Goal: Obtain resource: Download file/media

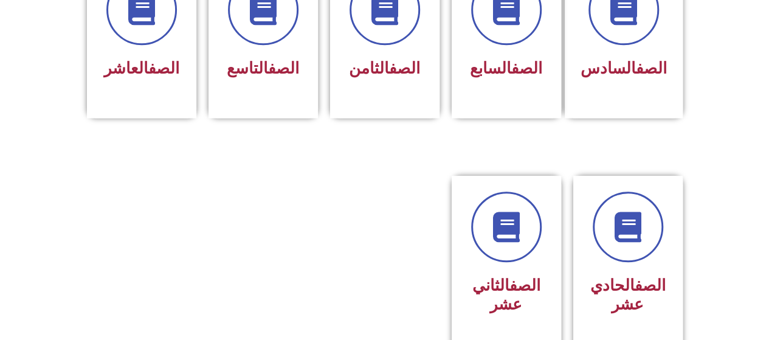
scroll to position [280, 0]
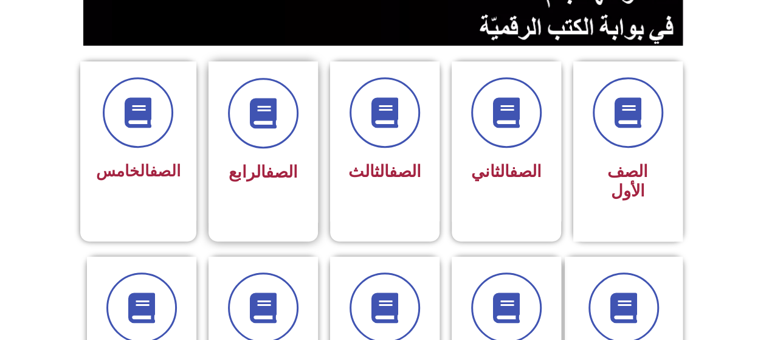
click at [273, 176] on link "الصف" at bounding box center [282, 171] width 32 height 19
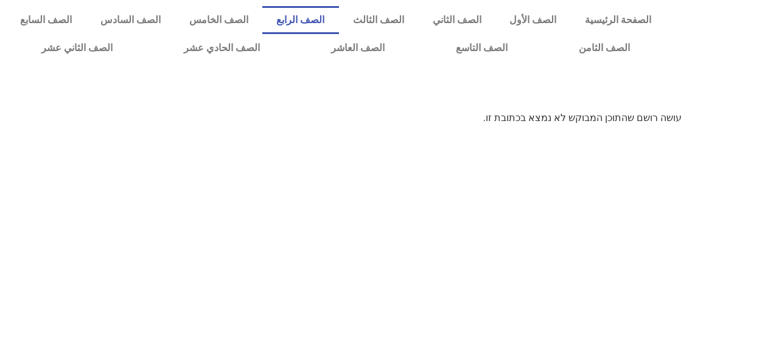
click at [338, 25] on link "الصف الرابع" at bounding box center [300, 20] width 77 height 28
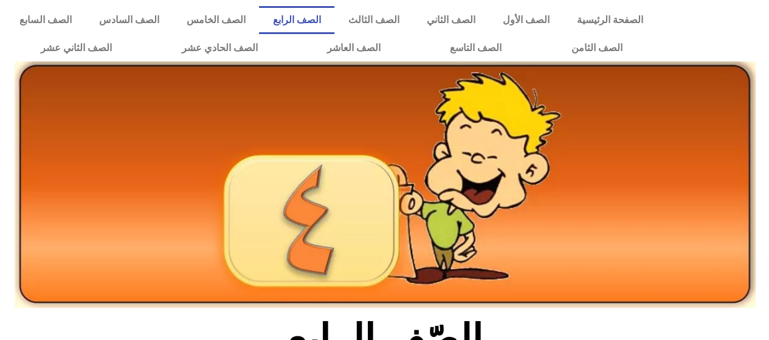
scroll to position [297, 0]
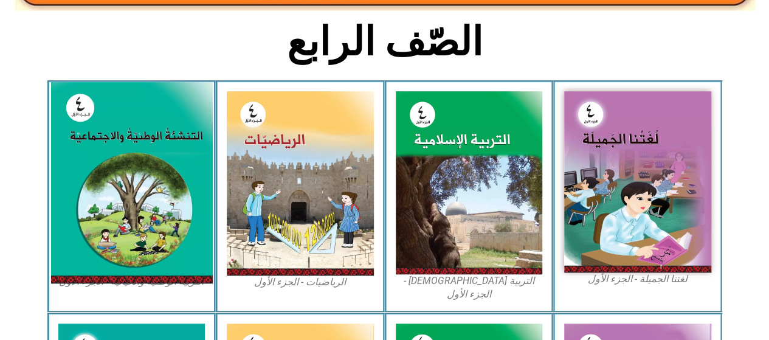
click at [190, 207] on img at bounding box center [131, 182] width 162 height 201
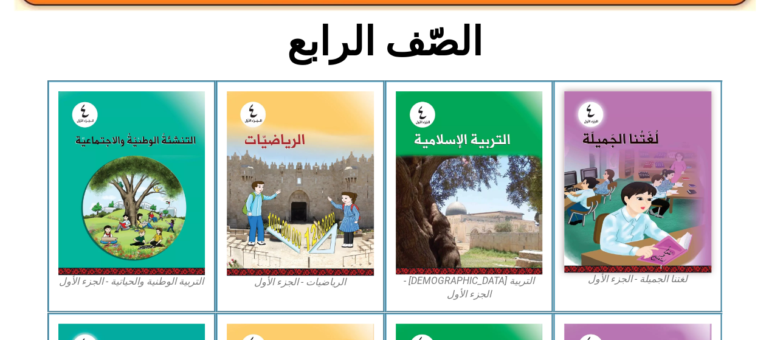
click at [757, 252] on section "لغتنا الجميلة - الجزء الأول​ التربية الإسلامية - الجزء الأول الرياضيات - الجزء …" at bounding box center [384, 196] width 769 height 232
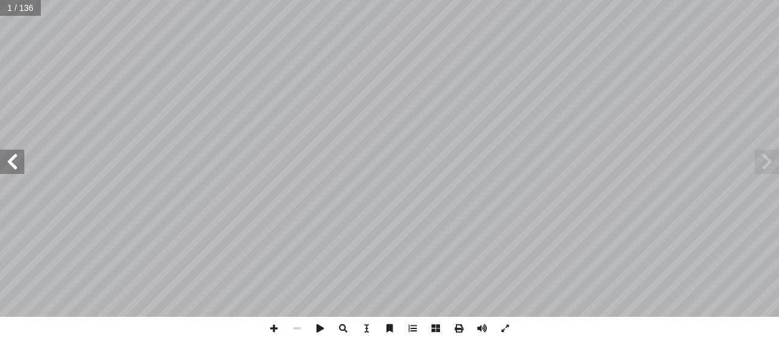
click at [16, 170] on span at bounding box center [12, 162] width 24 height 24
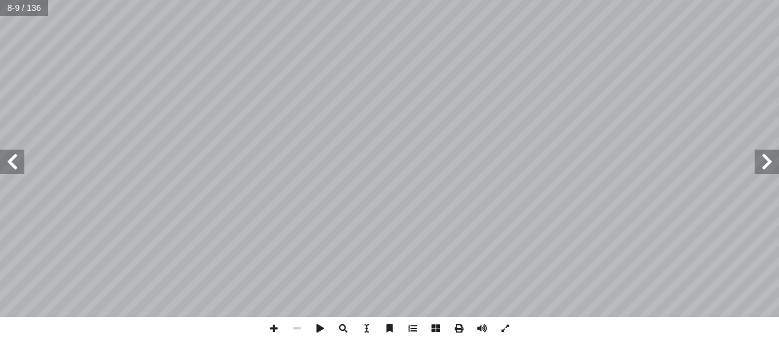
click at [16, 170] on span at bounding box center [12, 162] width 24 height 24
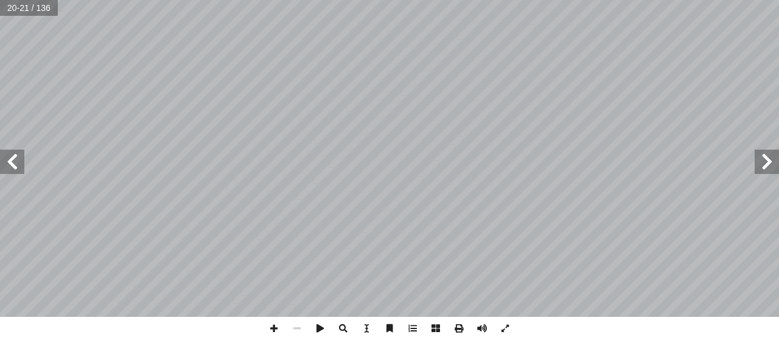
click at [16, 170] on span at bounding box center [12, 162] width 24 height 24
click at [19, 154] on span at bounding box center [12, 162] width 24 height 24
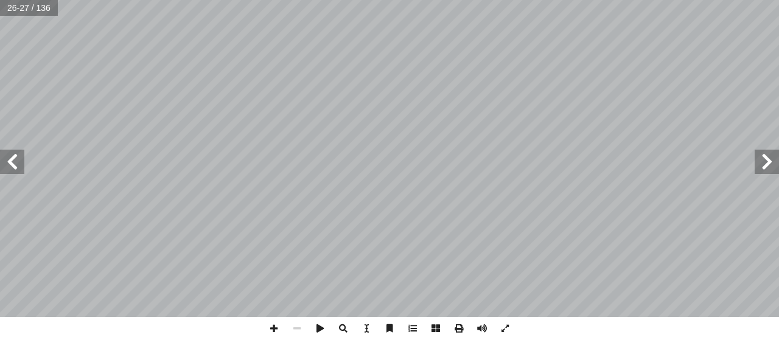
click at [19, 154] on span at bounding box center [12, 162] width 24 height 24
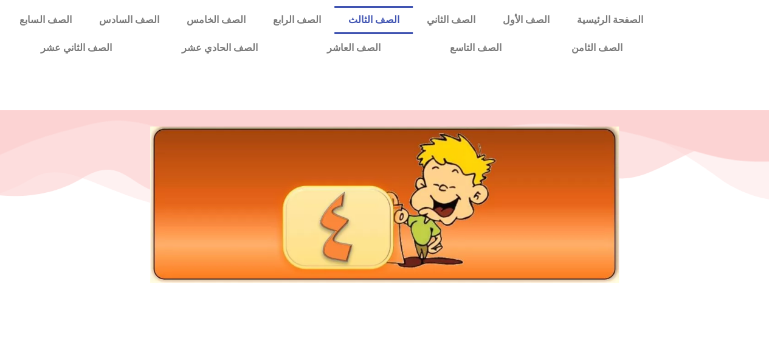
click at [407, 15] on link "الصف الثالث" at bounding box center [374, 20] width 78 height 28
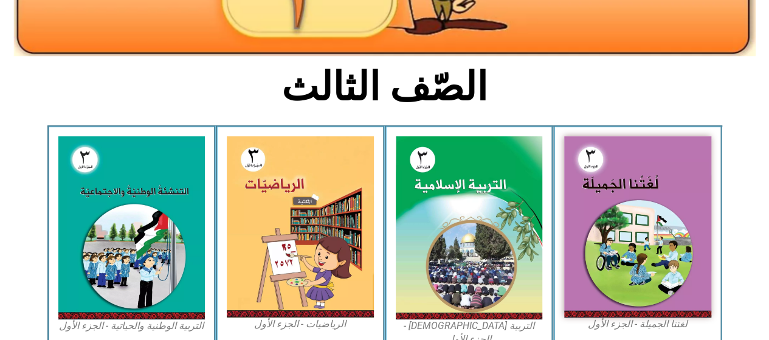
scroll to position [297, 0]
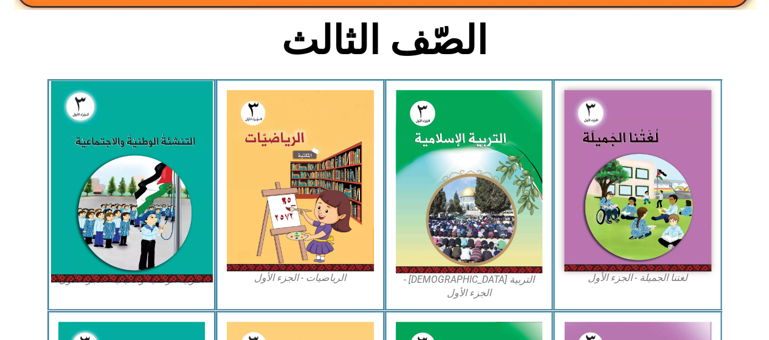
click at [96, 124] on img at bounding box center [131, 181] width 162 height 201
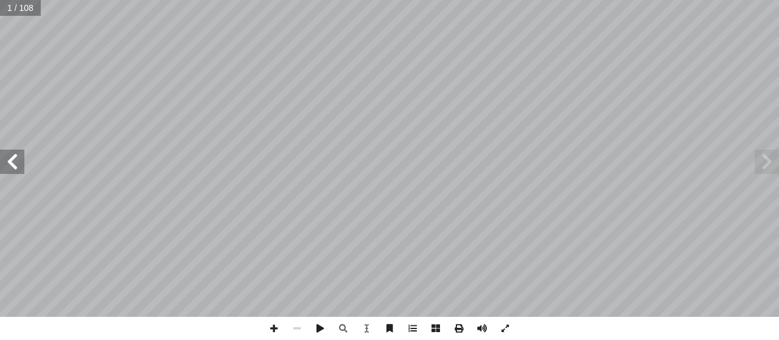
click at [4, 164] on span at bounding box center [12, 162] width 24 height 24
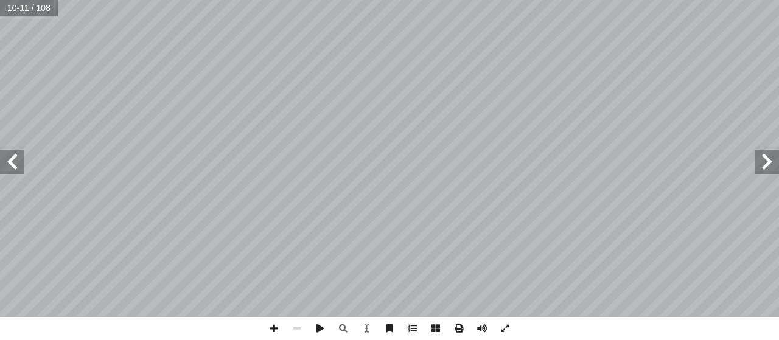
click at [4, 164] on span at bounding box center [12, 162] width 24 height 24
click at [461, 328] on span at bounding box center [458, 328] width 23 height 23
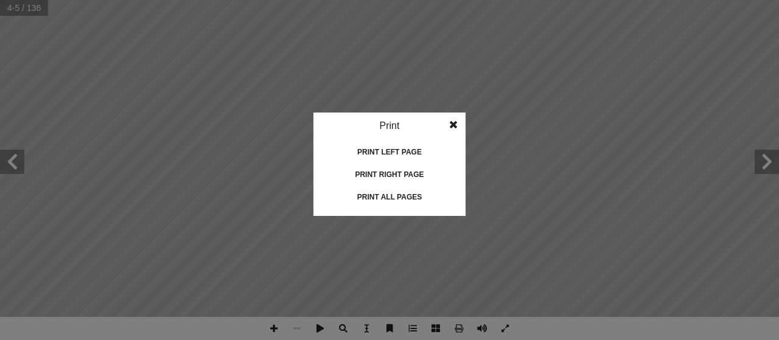
click at [399, 202] on div "Print all pages" at bounding box center [389, 196] width 122 height 19
click at [455, 122] on span at bounding box center [453, 125] width 22 height 24
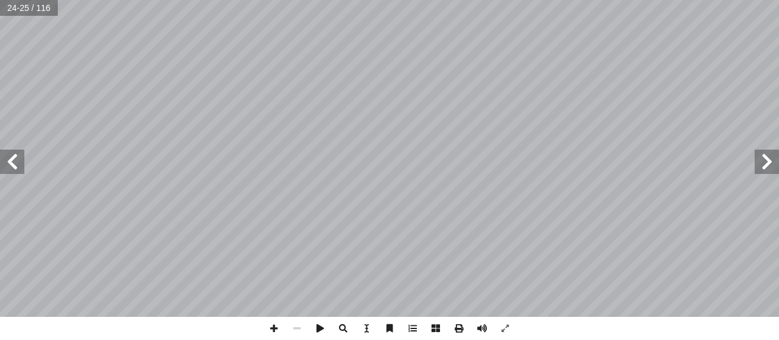
click at [774, 162] on span at bounding box center [766, 162] width 24 height 24
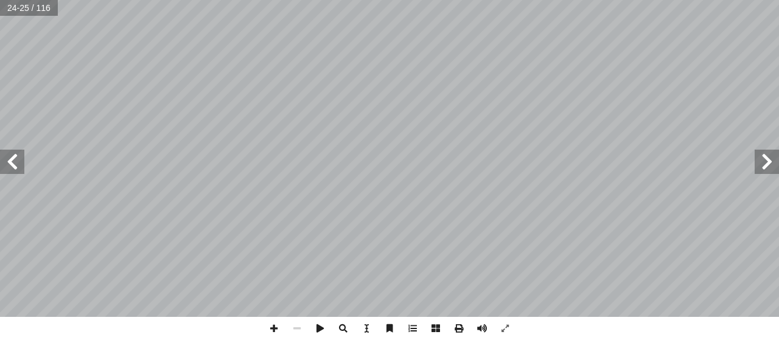
click at [774, 162] on span at bounding box center [766, 162] width 24 height 24
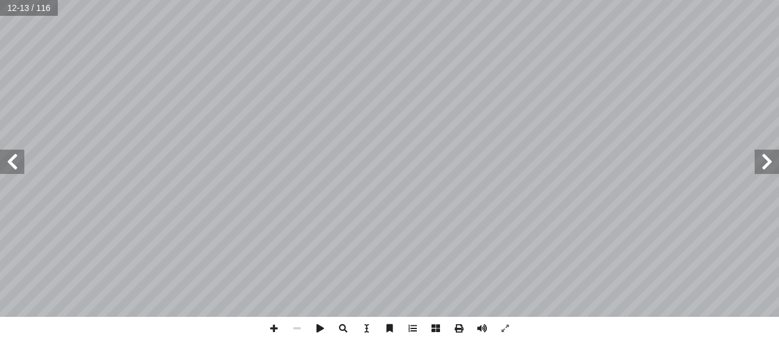
click at [774, 162] on span at bounding box center [766, 162] width 24 height 24
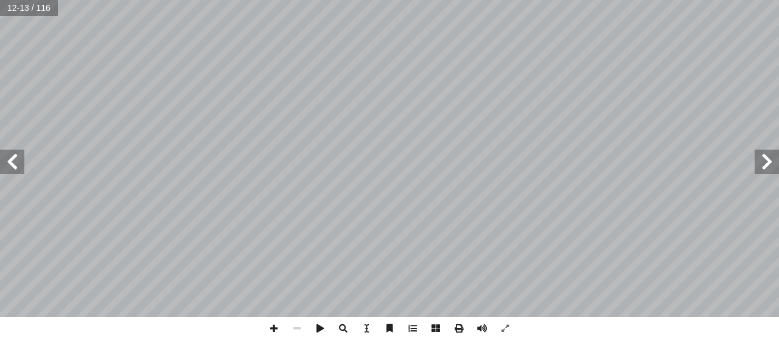
click at [774, 162] on span at bounding box center [766, 162] width 24 height 24
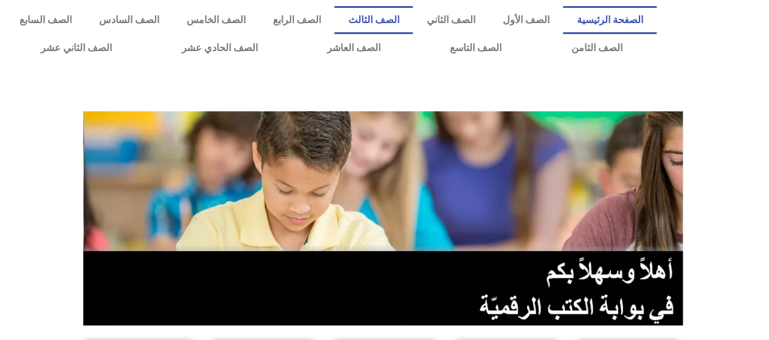
click at [413, 16] on link "الصف الثالث" at bounding box center [374, 20] width 78 height 28
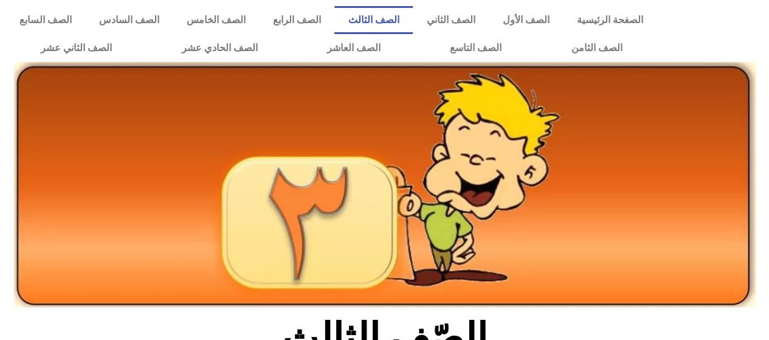
scroll to position [297, 0]
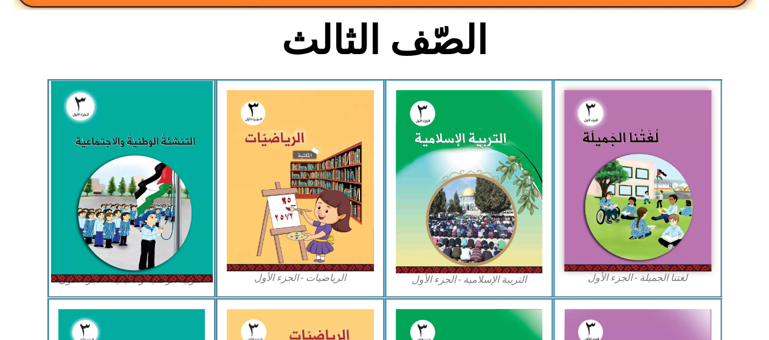
click at [146, 177] on img at bounding box center [131, 181] width 162 height 201
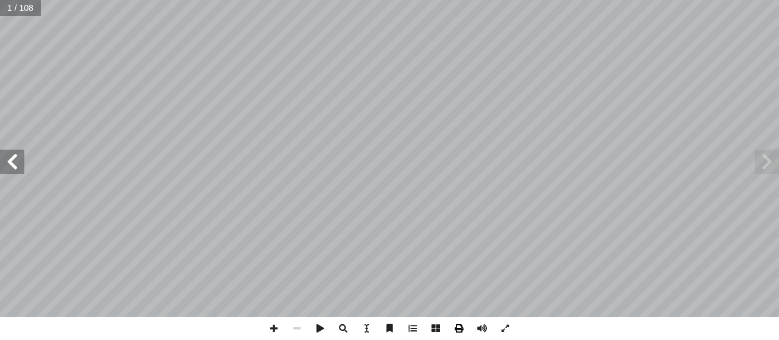
click at [462, 331] on span at bounding box center [458, 328] width 23 height 23
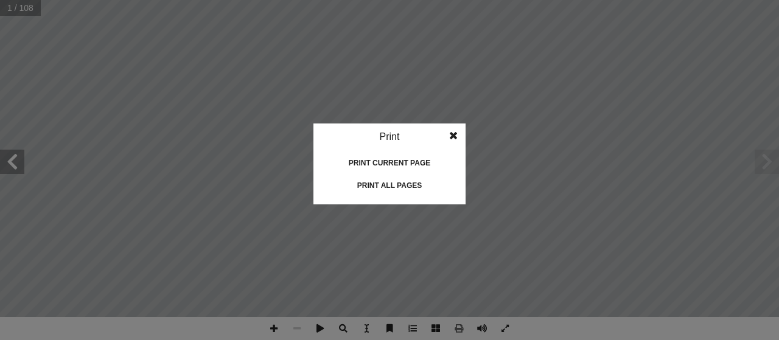
click at [404, 186] on div "Print all pages" at bounding box center [389, 185] width 122 height 19
